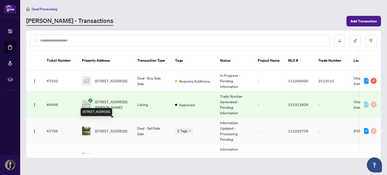
click at [107, 128] on span "[STREET_ADDRESS]" at bounding box center [111, 131] width 32 height 6
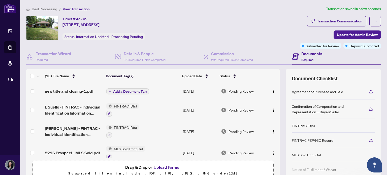
click at [138, 91] on span "Add a Document Tag" at bounding box center [130, 92] width 34 height 4
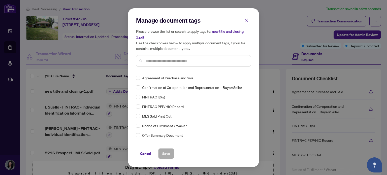
click at [159, 59] on input "text" at bounding box center [195, 61] width 101 height 6
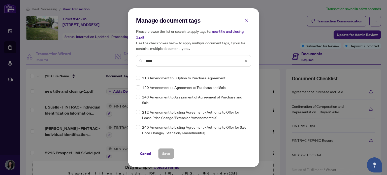
type input "*****"
click at [166, 88] on span "120 Amendment to Agreement of Purchase and Sale" at bounding box center [184, 88] width 84 height 6
click at [170, 157] on button "Save" at bounding box center [166, 153] width 16 height 11
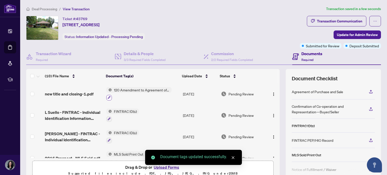
click at [108, 96] on icon "button" at bounding box center [109, 97] width 3 height 3
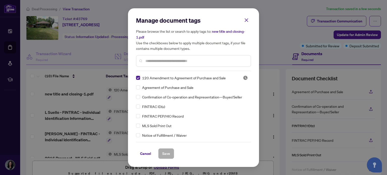
click at [160, 62] on input "text" at bounding box center [195, 61] width 101 height 6
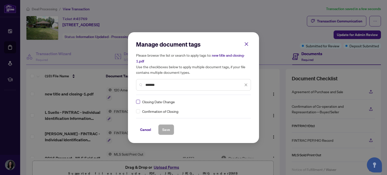
type input "*******"
click at [168, 129] on span "Save" at bounding box center [166, 130] width 8 height 8
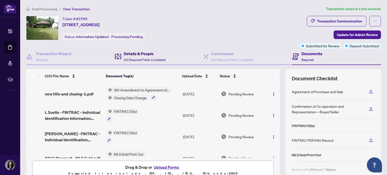
click at [150, 58] on span "3/3 Required Fields Completed" at bounding box center [145, 60] width 42 height 4
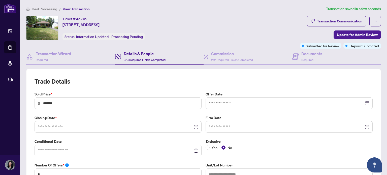
type input "**********"
click at [356, 35] on span "Update for Admin Review" at bounding box center [357, 35] width 41 height 8
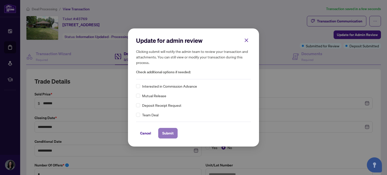
click at [171, 132] on span "Submit" at bounding box center [167, 133] width 11 height 8
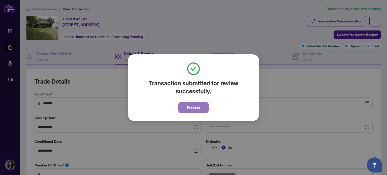
click at [203, 107] on button "Proceed" at bounding box center [193, 107] width 30 height 11
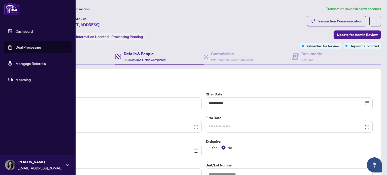
click at [17, 48] on link "Deal Processing" at bounding box center [28, 47] width 25 height 5
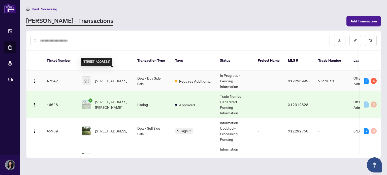
click at [111, 78] on span "[STREET_ADDRESS]" at bounding box center [111, 81] width 32 height 6
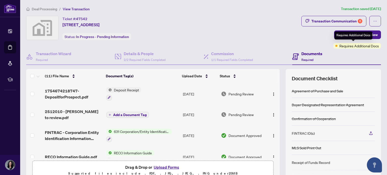
click at [360, 44] on span "Requires Additional Docs" at bounding box center [359, 46] width 40 height 6
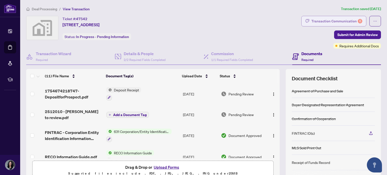
click at [348, 18] on div "Transaction Communication 6" at bounding box center [336, 21] width 51 height 8
type textarea "**********"
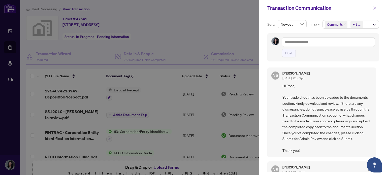
click at [185, 113] on div at bounding box center [193, 87] width 387 height 175
click at [373, 8] on button "button" at bounding box center [374, 8] width 9 height 8
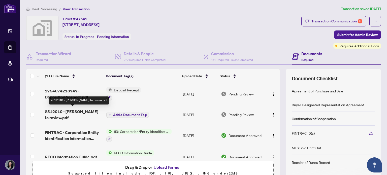
click at [71, 110] on span "2512010 - [PERSON_NAME] to review.pdf" at bounding box center [73, 115] width 57 height 12
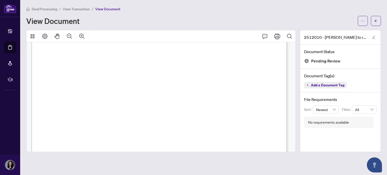
scroll to position [13, 0]
click at [374, 22] on icon "arrow-left" at bounding box center [376, 21] width 4 height 4
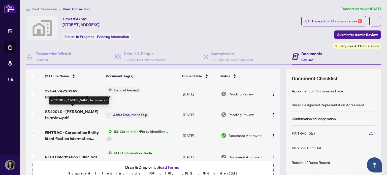
click at [75, 111] on span "2512010 - [PERSON_NAME] to review.pdf" at bounding box center [73, 115] width 57 height 12
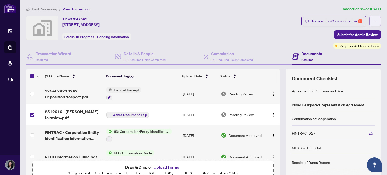
click at [372, 19] on button "button" at bounding box center [375, 21] width 12 height 11
click at [253, 37] on div "Ticket #: 47542 [STREET_ADDRESS] Status: In Progress - Pending Information" at bounding box center [162, 28] width 273 height 24
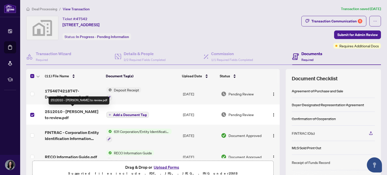
click at [72, 114] on span "2512010 - [PERSON_NAME] to review.pdf" at bounding box center [73, 115] width 57 height 12
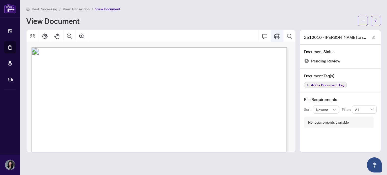
click at [277, 34] on icon "Print" at bounding box center [277, 37] width 6 height 6
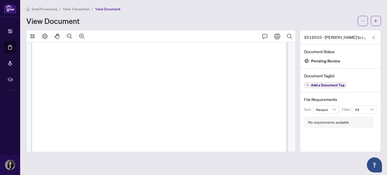
scroll to position [23, 0]
click at [378, 17] on button "button" at bounding box center [376, 21] width 10 height 10
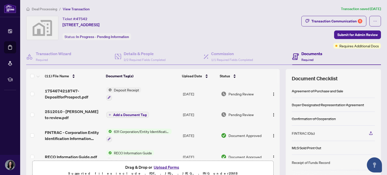
click at [124, 88] on span "Deposit Receipt" at bounding box center [126, 90] width 29 height 6
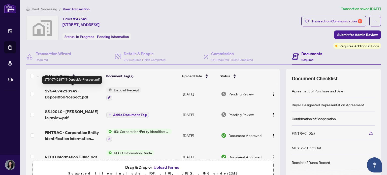
click at [71, 88] on span "1754674218747-DepositforProspect.pdf" at bounding box center [73, 94] width 57 height 12
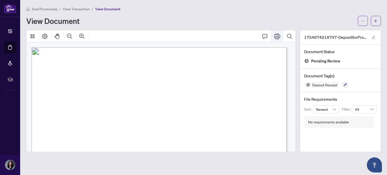
click at [281, 37] on button "Print" at bounding box center [277, 36] width 12 height 12
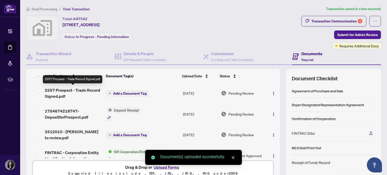
click at [87, 92] on span "2257 Prospect - Trade Record Signed.pdf" at bounding box center [73, 93] width 57 height 12
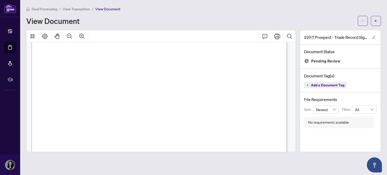
scroll to position [113, 0]
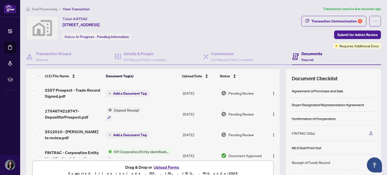
click at [135, 92] on span "Add a Document Tag" at bounding box center [130, 94] width 34 height 4
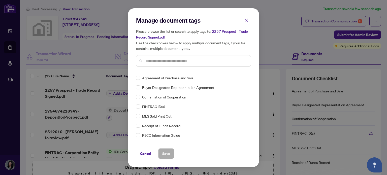
click at [171, 63] on input "text" at bounding box center [195, 61] width 101 height 6
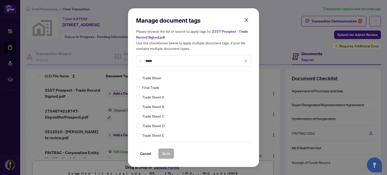
type input "*****"
click at [166, 155] on span "Save" at bounding box center [166, 154] width 8 height 8
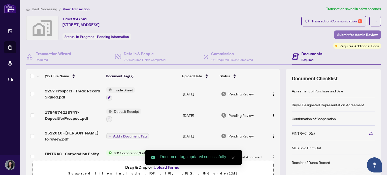
click at [355, 34] on span "Submit for Admin Review" at bounding box center [357, 35] width 40 height 8
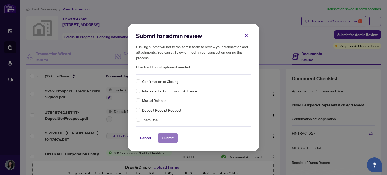
click at [167, 139] on span "Submit" at bounding box center [167, 138] width 11 height 8
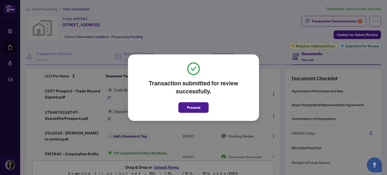
click at [13, 34] on div "Transaction submitted for review successfully. Proceed Cancel OK" at bounding box center [193, 87] width 387 height 175
click at [199, 109] on span "Proceed" at bounding box center [193, 108] width 13 height 8
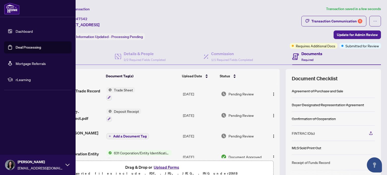
click at [25, 48] on link "Deal Processing" at bounding box center [28, 47] width 25 height 5
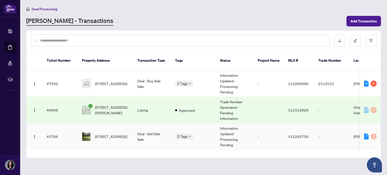
click at [151, 130] on td "Deal - Sell Side Sale" at bounding box center [152, 136] width 38 height 26
